Goal: Task Accomplishment & Management: Use online tool/utility

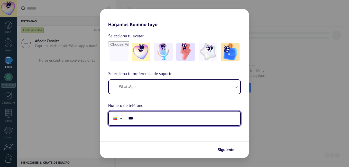
click at [156, 119] on input "***" at bounding box center [183, 119] width 115 height 12
type input "**********"
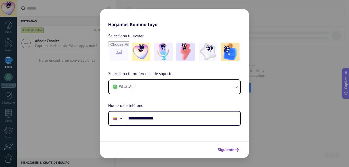
click at [234, 149] on span "Siguiente" at bounding box center [226, 150] width 17 height 4
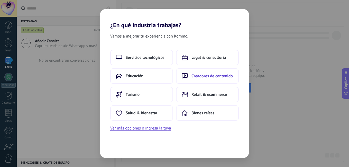
click at [211, 77] on span "Creadores de contenido" at bounding box center [212, 76] width 41 height 5
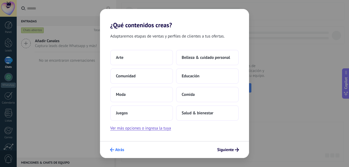
click at [111, 152] on button "Atrás" at bounding box center [117, 150] width 19 height 9
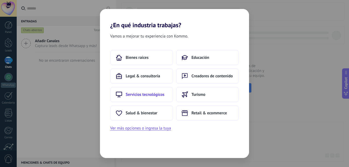
click at [151, 93] on span "Servicios tecnológicos" at bounding box center [145, 94] width 39 height 5
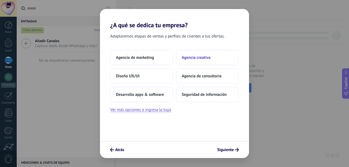
click at [204, 60] on span "Agencia creativa" at bounding box center [196, 57] width 29 height 5
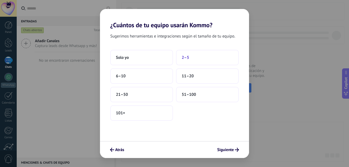
click at [187, 57] on span "2–5" at bounding box center [185, 57] width 7 height 5
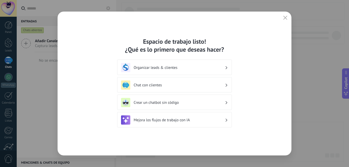
click at [228, 102] on div "Crear un chatbot sin código" at bounding box center [174, 102] width 107 height 9
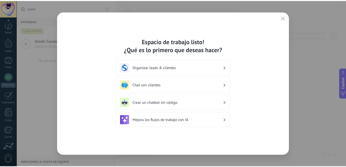
scroll to position [47, 0]
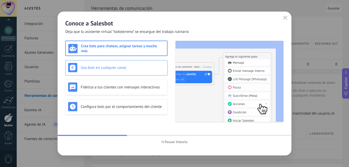
click at [148, 66] on h3 "Usa bots en cualquier canal" at bounding box center [123, 67] width 84 height 5
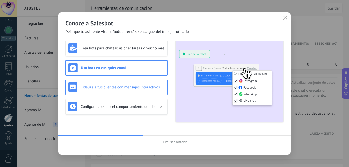
click at [137, 81] on div "Fideliza a tus clientes con mensajes interactivos" at bounding box center [116, 87] width 102 height 15
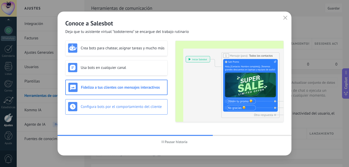
click at [138, 102] on div "Configura bots por el comportamiento del cliente" at bounding box center [116, 106] width 97 height 9
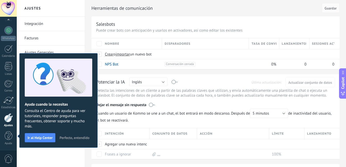
click at [80, 139] on span "Perfecto, entendido" at bounding box center [74, 138] width 30 height 4
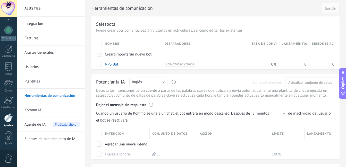
click at [45, 41] on link "Facturas" at bounding box center [51, 38] width 55 height 14
